Goal: Check status: Check status

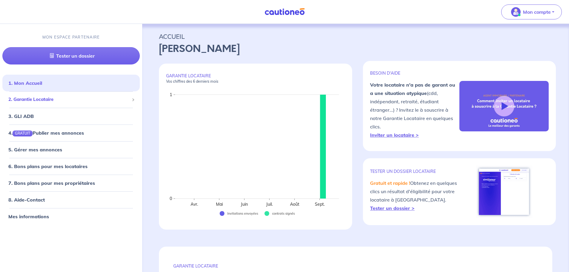
click at [33, 96] on div "2. Garantie Locataire" at bounding box center [70, 100] width 137 height 12
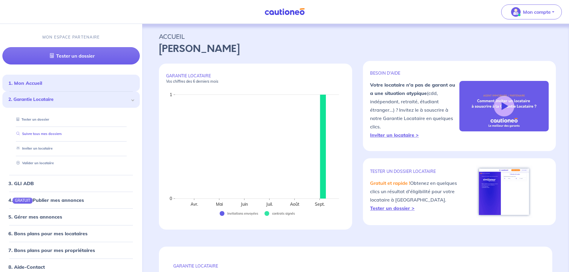
click at [32, 133] on link "Suivre tous mes dossiers" at bounding box center [38, 134] width 48 height 4
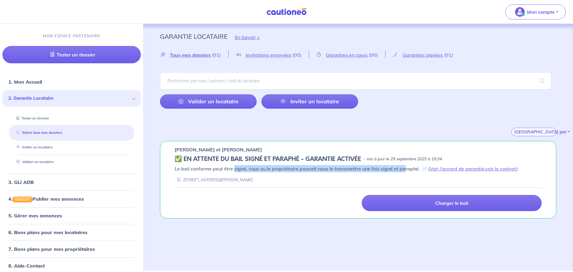
drag, startPoint x: 233, startPoint y: 169, endPoint x: 404, endPoint y: 171, distance: 170.9
click at [404, 171] on em "Le bail conforme peut être signé, vous ou le propriétaire pouvait nous le trans…" at bounding box center [346, 169] width 343 height 6
click at [467, 169] on link "Voir l'accord de garantie" at bounding box center [457, 169] width 55 height 6
click at [503, 167] on link "voir le contrat" at bounding box center [501, 169] width 31 height 6
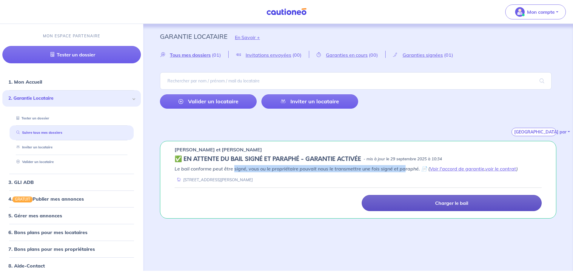
click at [458, 203] on p "Charger le bail" at bounding box center [451, 203] width 33 height 6
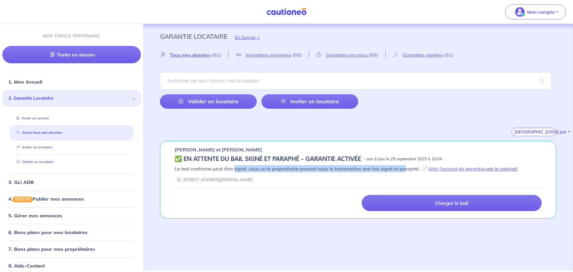
click at [494, 168] on link "voir le contrat" at bounding box center [501, 169] width 31 height 6
